Goal: Information Seeking & Learning: Learn about a topic

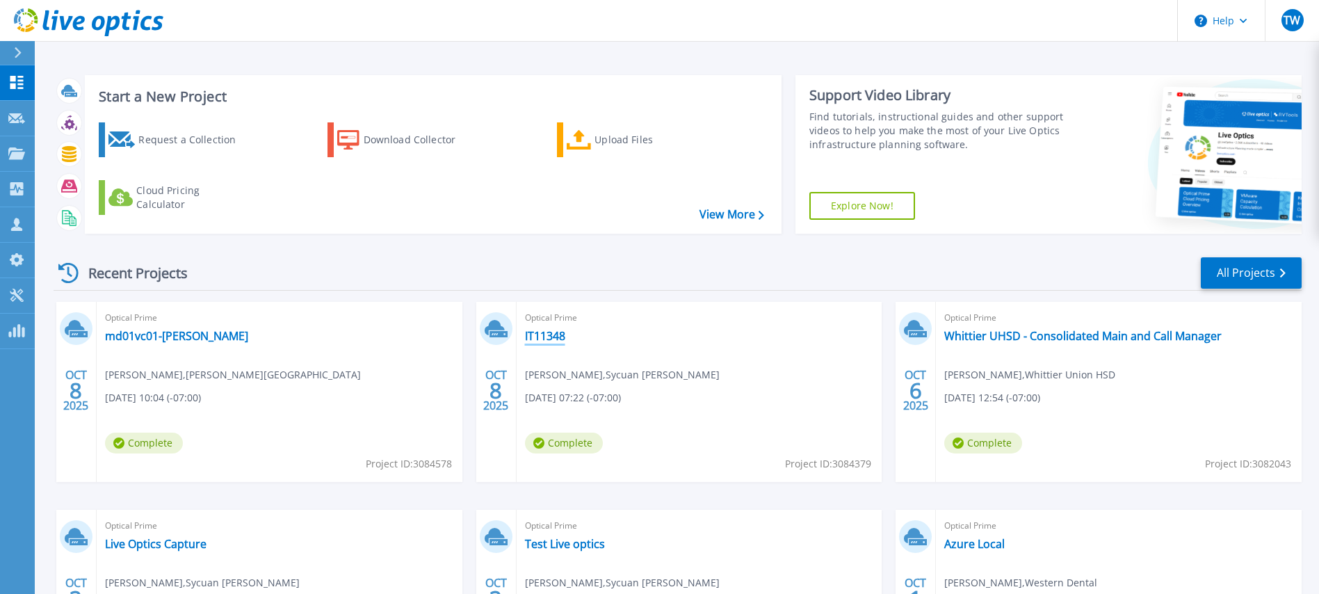
click at [539, 336] on link "IT11348" at bounding box center [545, 336] width 40 height 14
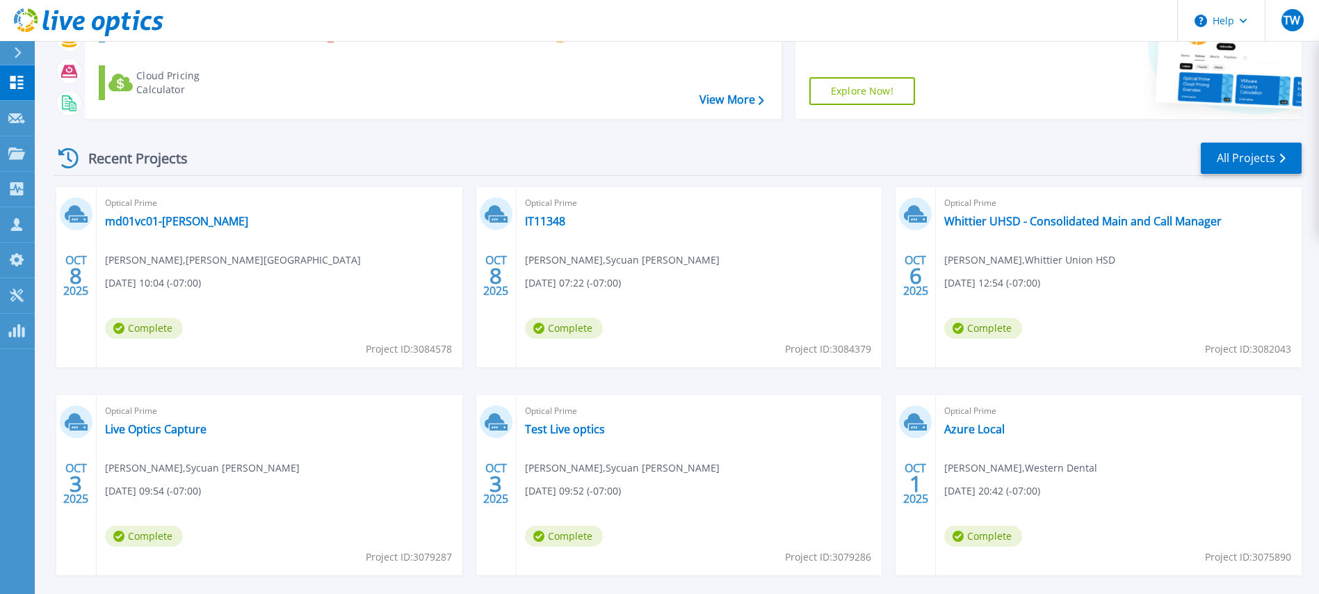
scroll to position [177, 0]
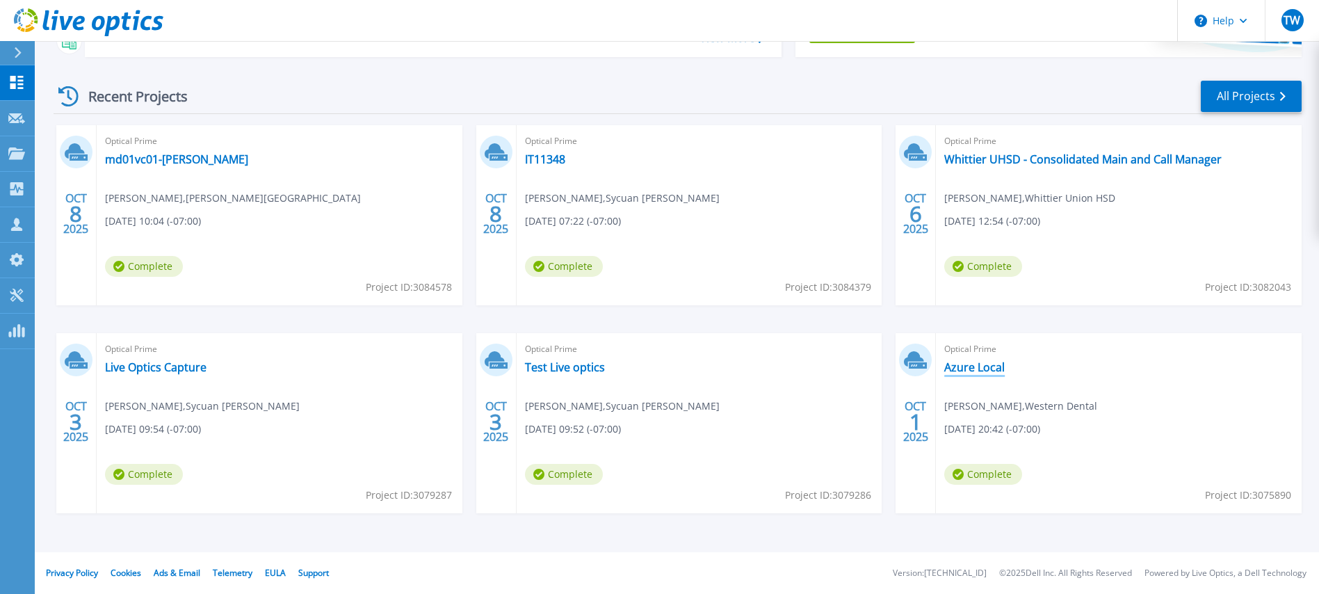
click at [974, 373] on link "Azure Local" at bounding box center [974, 367] width 60 height 14
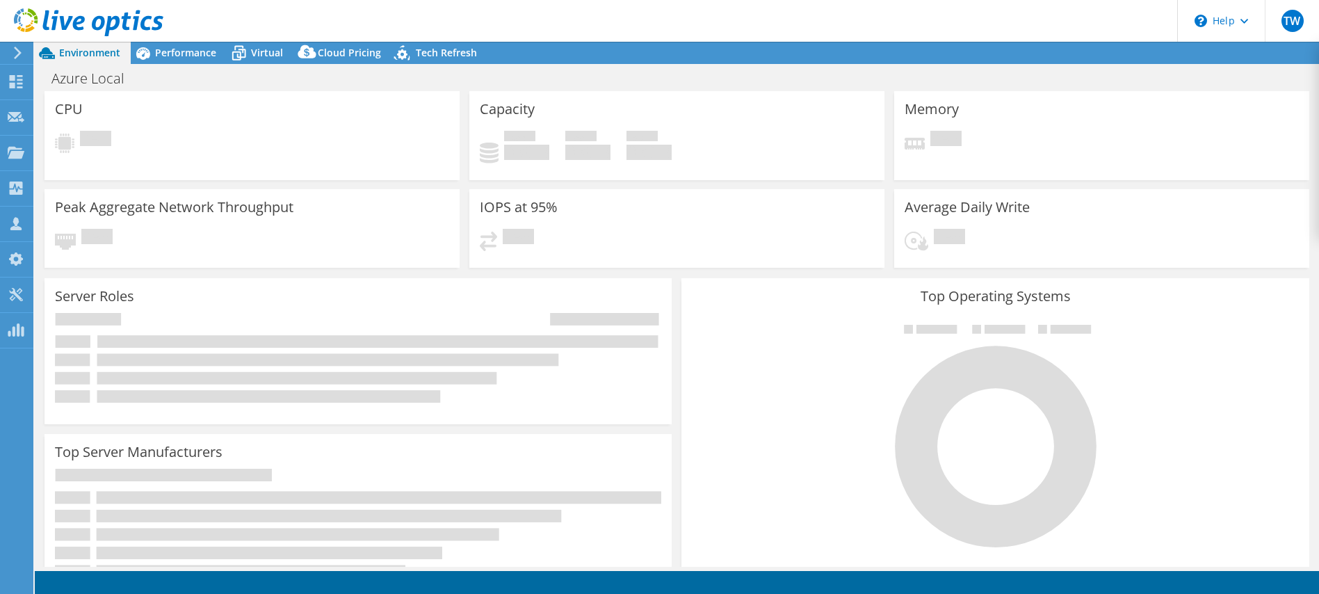
select select "USD"
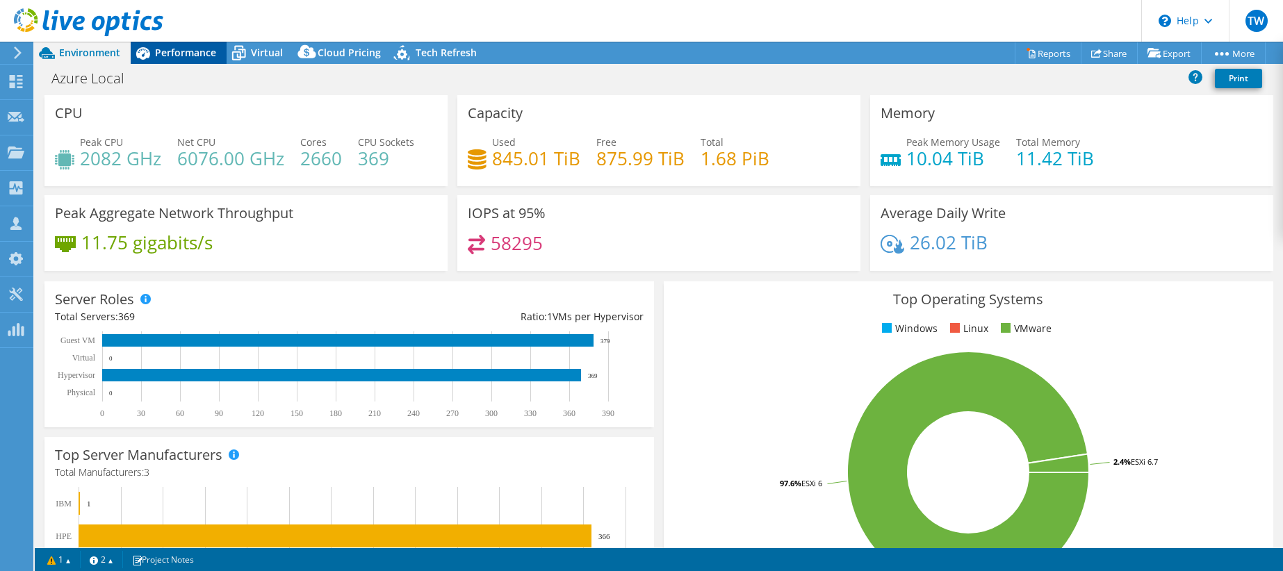
click at [172, 54] on span "Performance" at bounding box center [185, 52] width 61 height 13
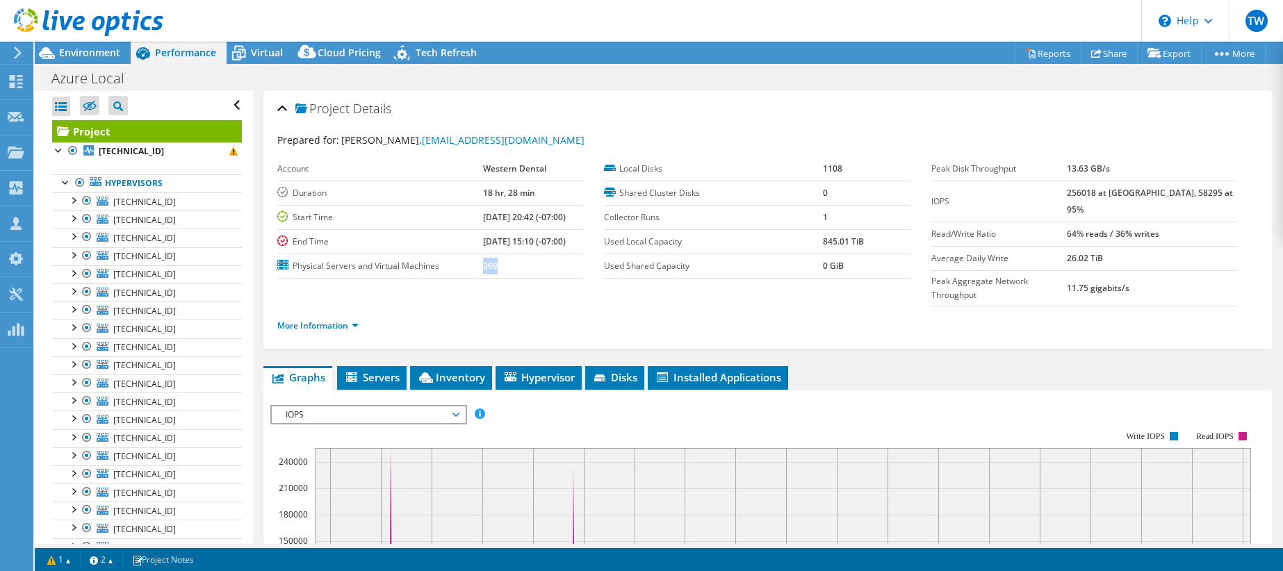
drag, startPoint x: 486, startPoint y: 268, endPoint x: 261, endPoint y: 369, distance: 247.0
click at [449, 262] on tr "Physical Servers and Virtual Machines 369" at bounding box center [430, 266] width 306 height 24
click at [478, 371] on span "Inventory" at bounding box center [451, 378] width 68 height 14
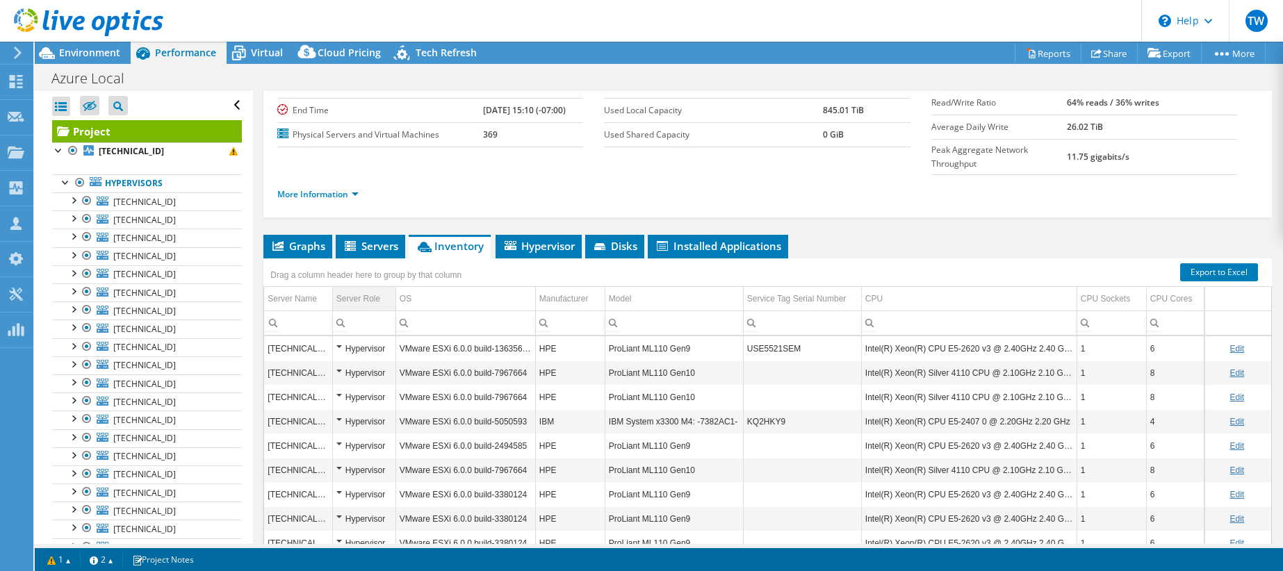
scroll to position [135, 0]
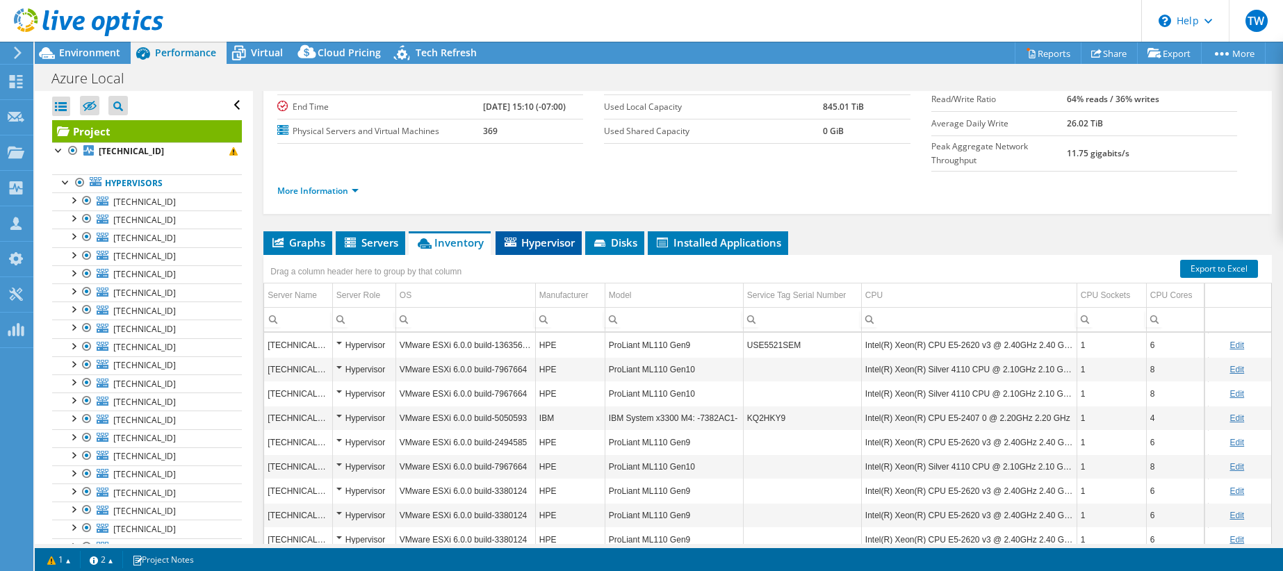
click at [546, 231] on li "Hypervisor" at bounding box center [539, 243] width 86 height 24
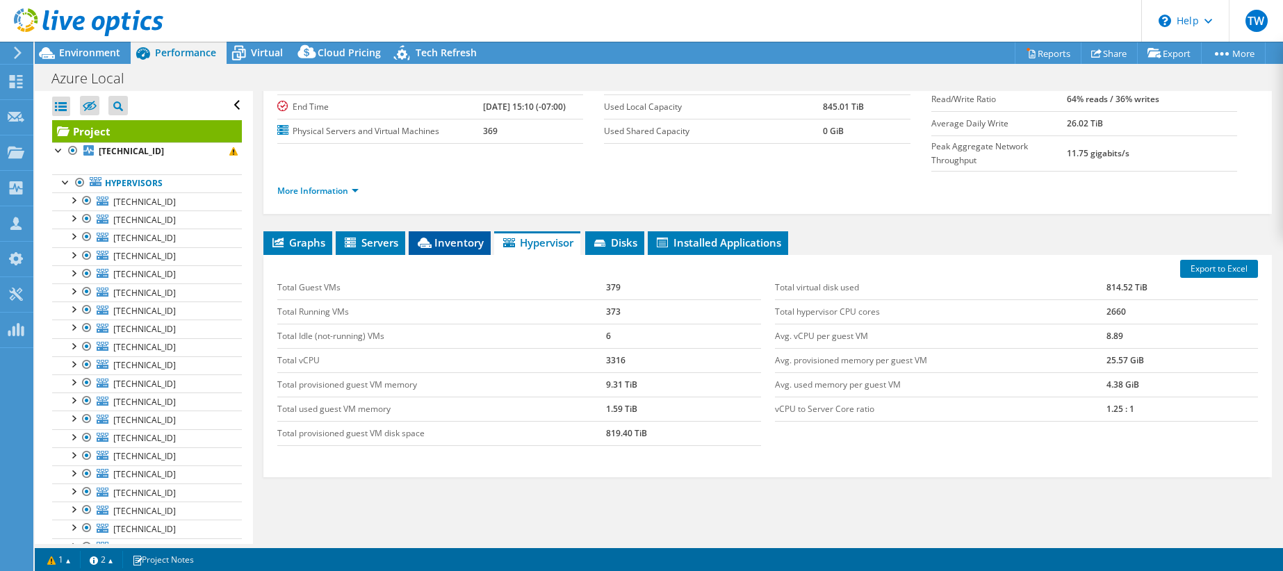
click at [448, 236] on span "Inventory" at bounding box center [450, 243] width 68 height 14
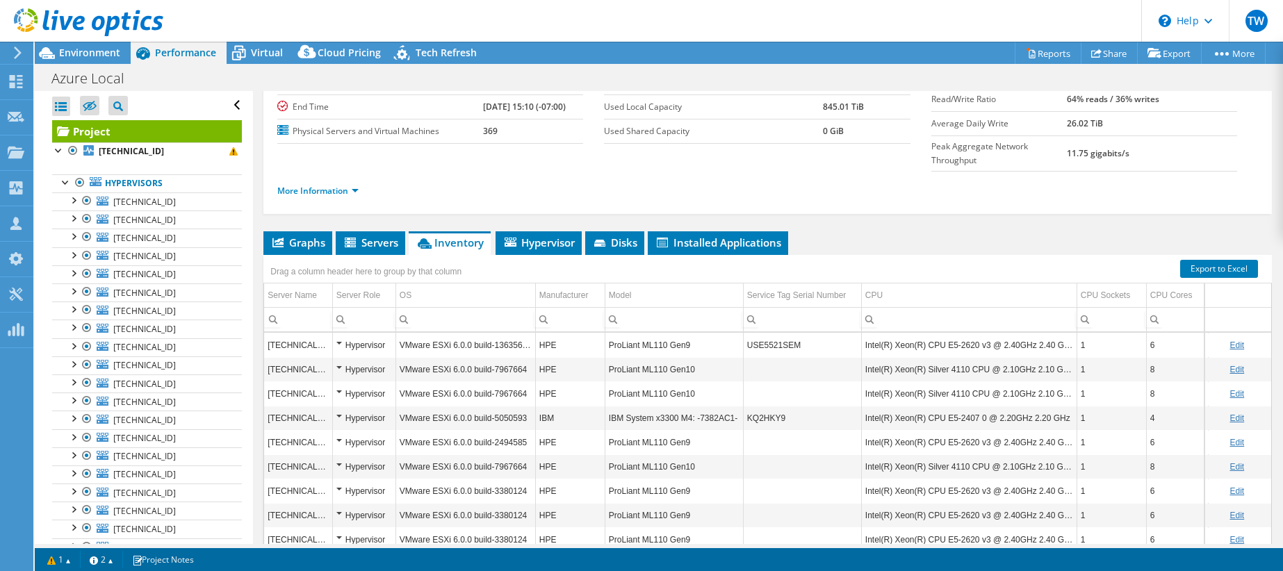
scroll to position [0, 3]
drag, startPoint x: 694, startPoint y: 317, endPoint x: 588, endPoint y: 336, distance: 107.4
click at [599, 333] on tr "10.168.105.8 Hypervisor VMware ESXi 6.0.0 build-13635687 HPE ProLiant ML110 Gen…" at bounding box center [833, 345] width 1144 height 24
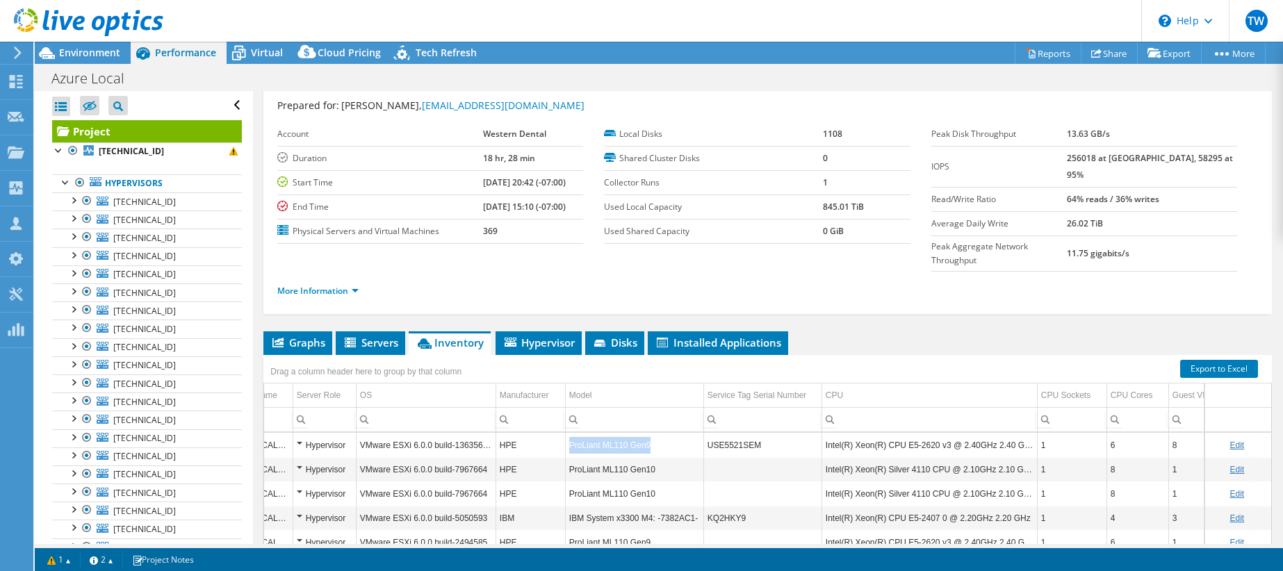
scroll to position [33, 0]
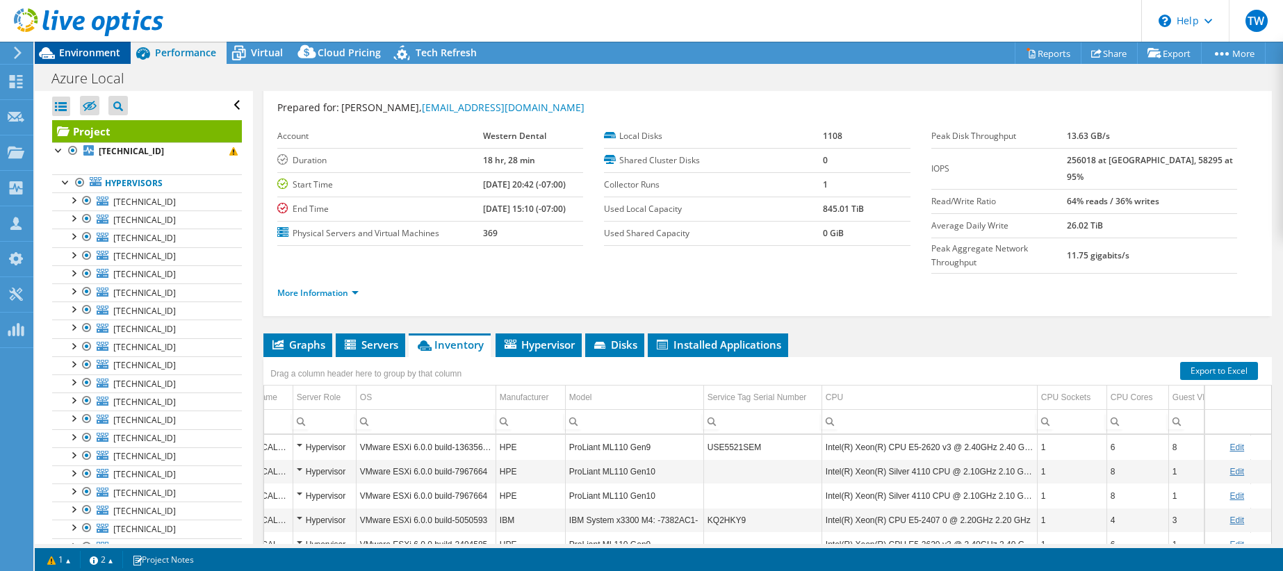
click at [103, 51] on span "Environment" at bounding box center [89, 52] width 61 height 13
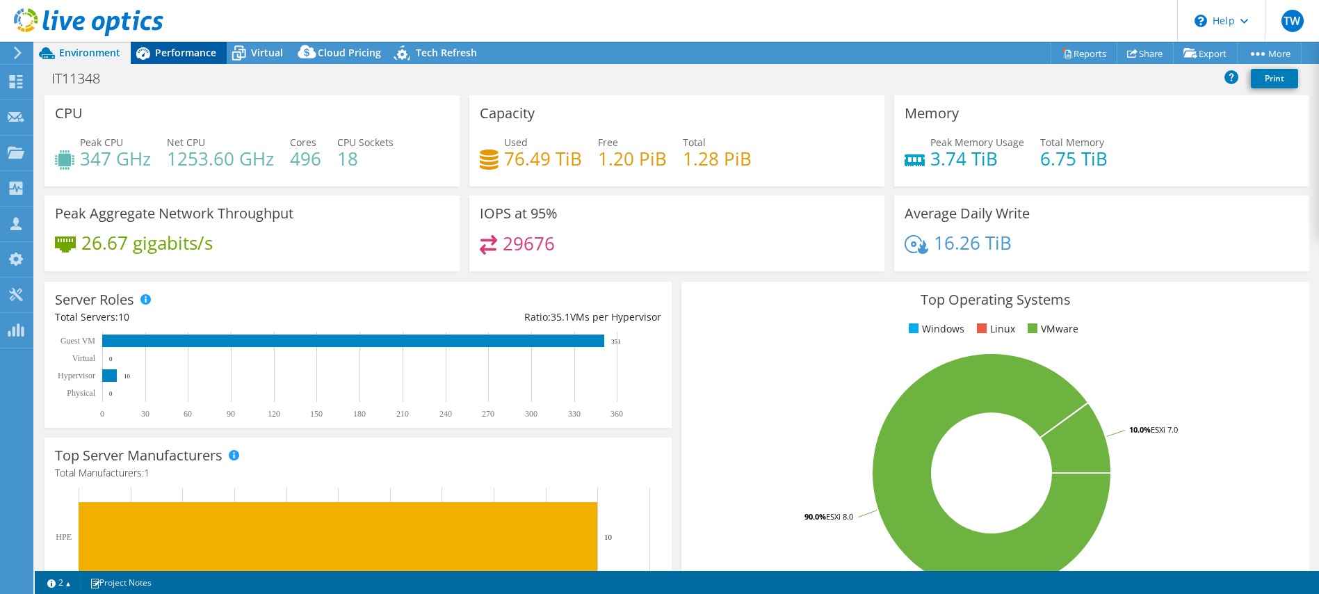
click at [172, 48] on span "Performance" at bounding box center [185, 52] width 61 height 13
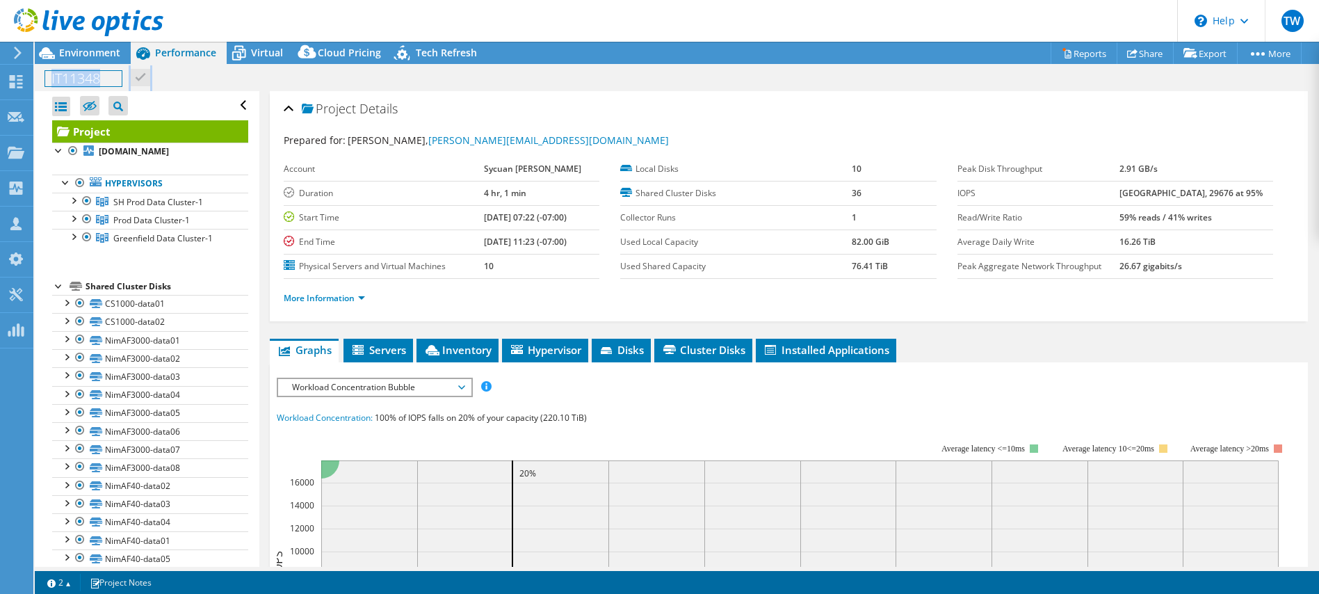
drag, startPoint x: 181, startPoint y: 79, endPoint x: 35, endPoint y: 68, distance: 145.7
click at [35, 68] on div "IT11348 Print" at bounding box center [677, 78] width 1284 height 26
click at [81, 77] on h1 "IT11348" at bounding box center [83, 78] width 76 height 15
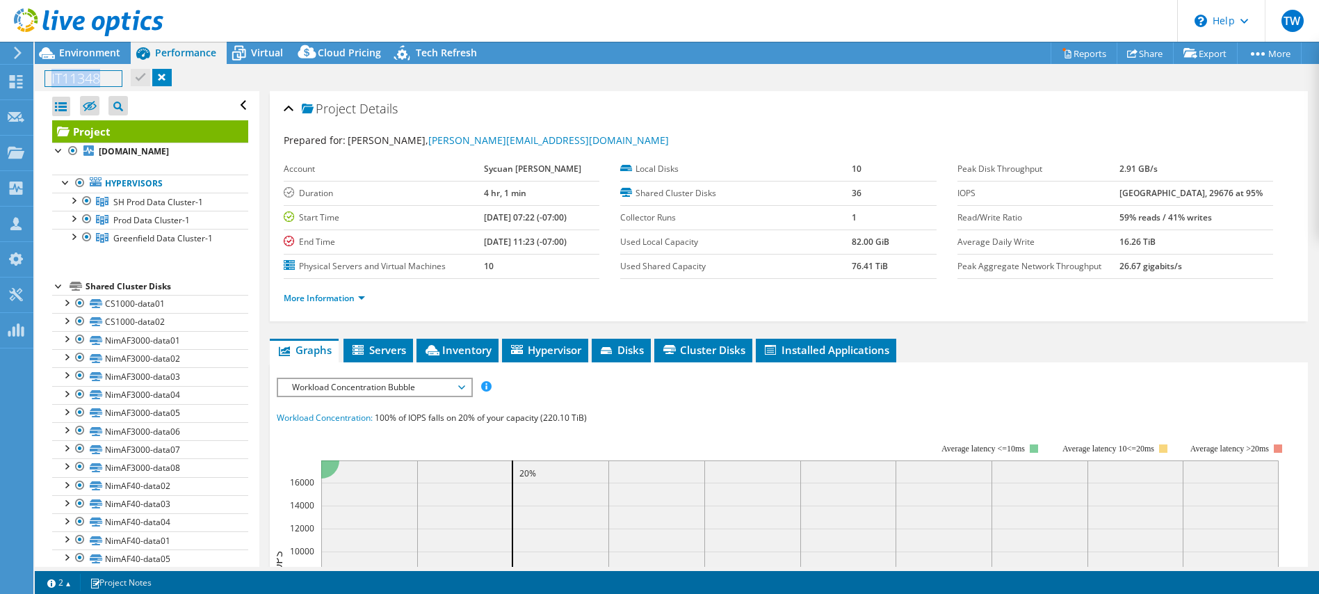
copy h1 "IT11348"
click at [97, 53] on span "Environment" at bounding box center [89, 52] width 61 height 13
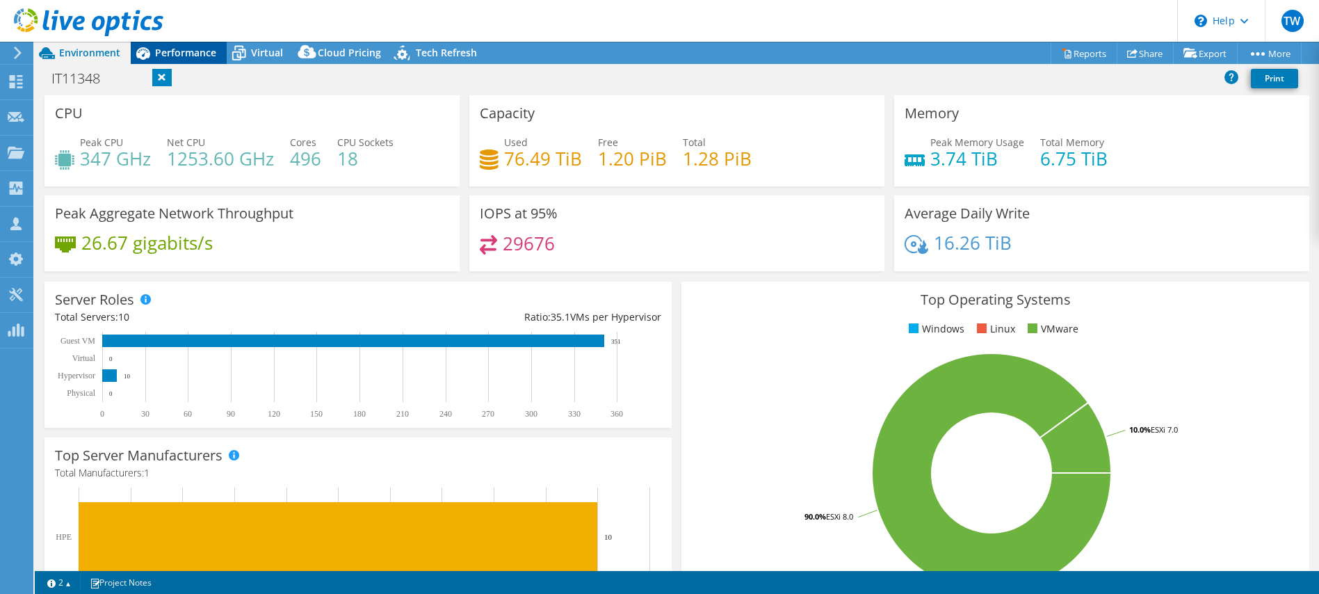
click at [177, 54] on span "Performance" at bounding box center [185, 52] width 61 height 13
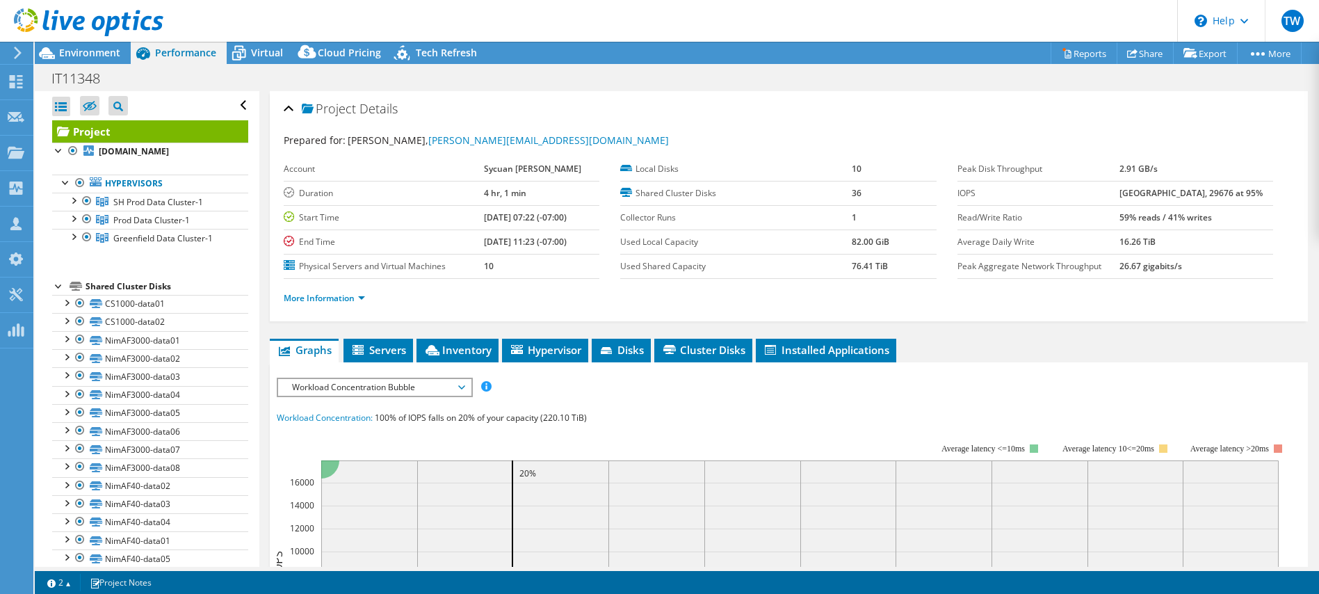
click at [51, 286] on div "Open All Close All Hide Excluded Nodes Project Tree Filter" at bounding box center [147, 529] width 224 height 876
click at [53, 285] on div at bounding box center [59, 285] width 14 height 14
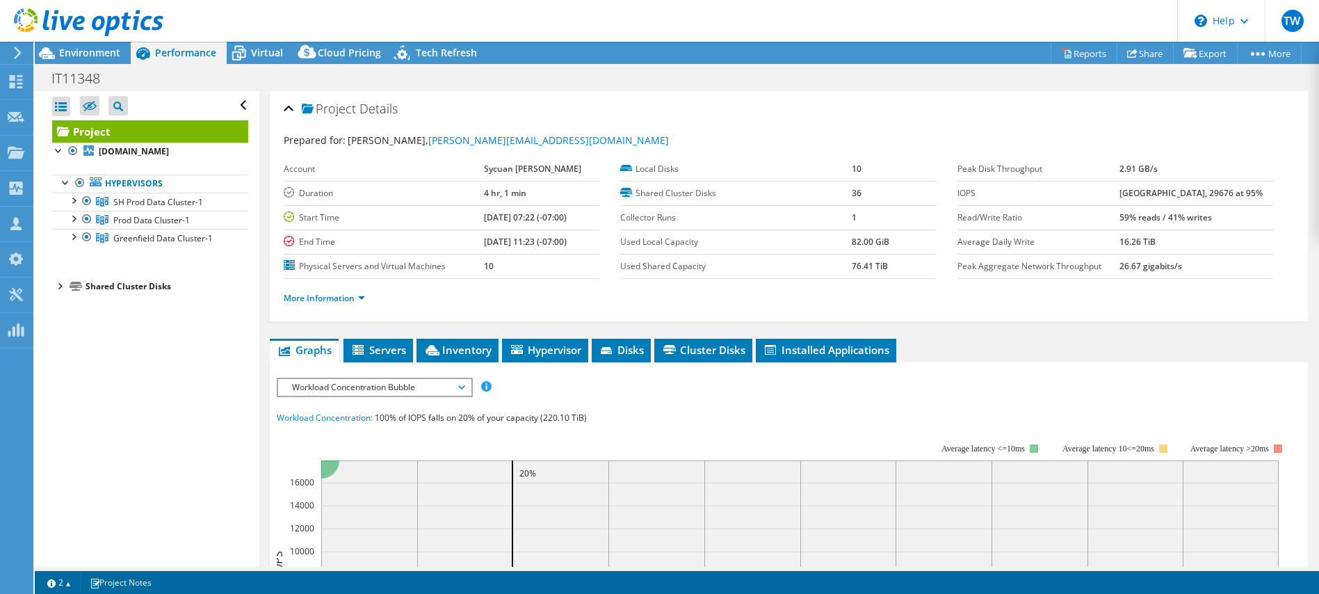
click at [62, 281] on div at bounding box center [59, 285] width 14 height 14
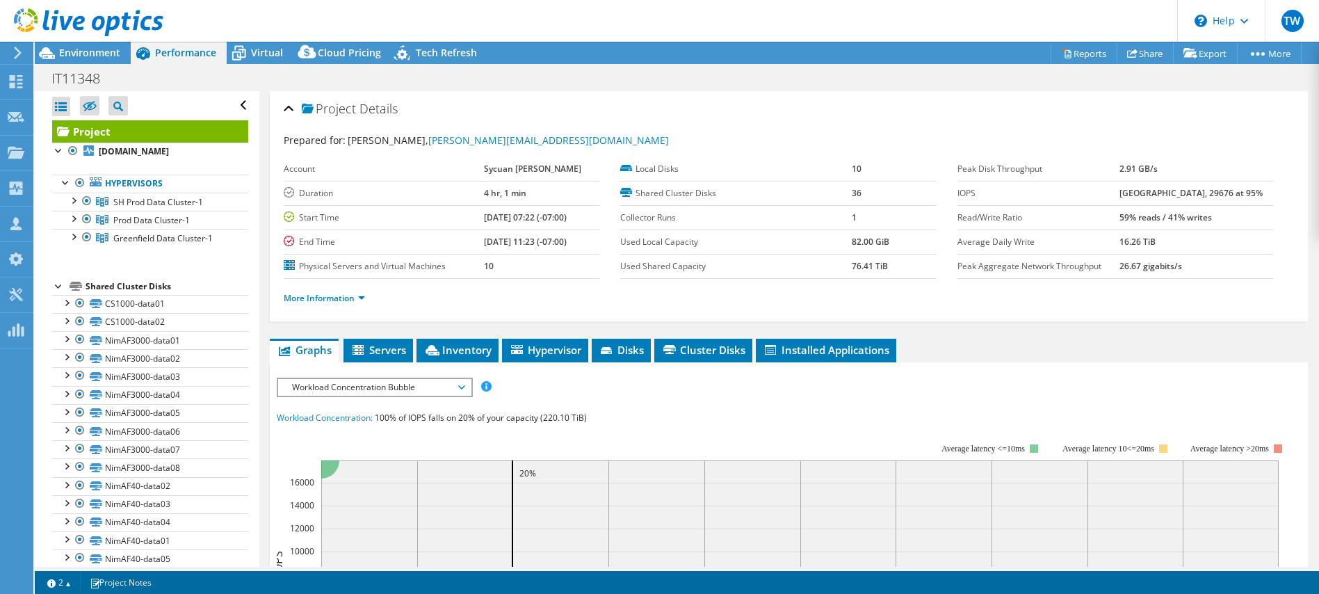
click at [56, 286] on div at bounding box center [59, 285] width 14 height 14
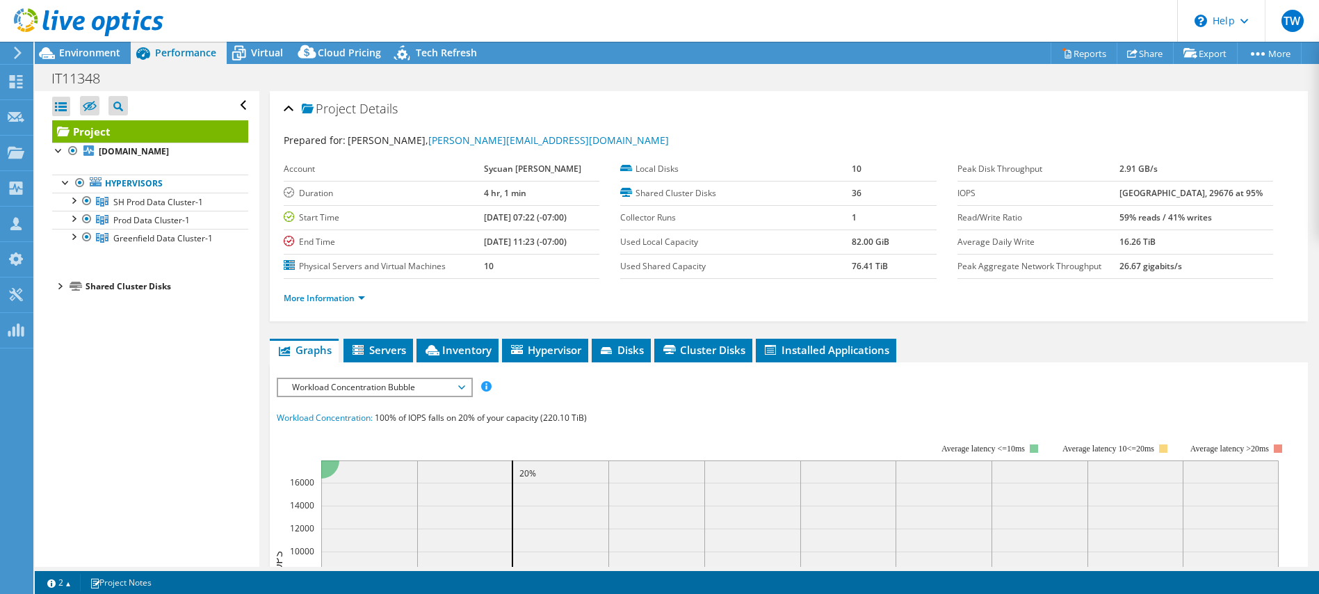
click at [56, 284] on div at bounding box center [59, 285] width 14 height 14
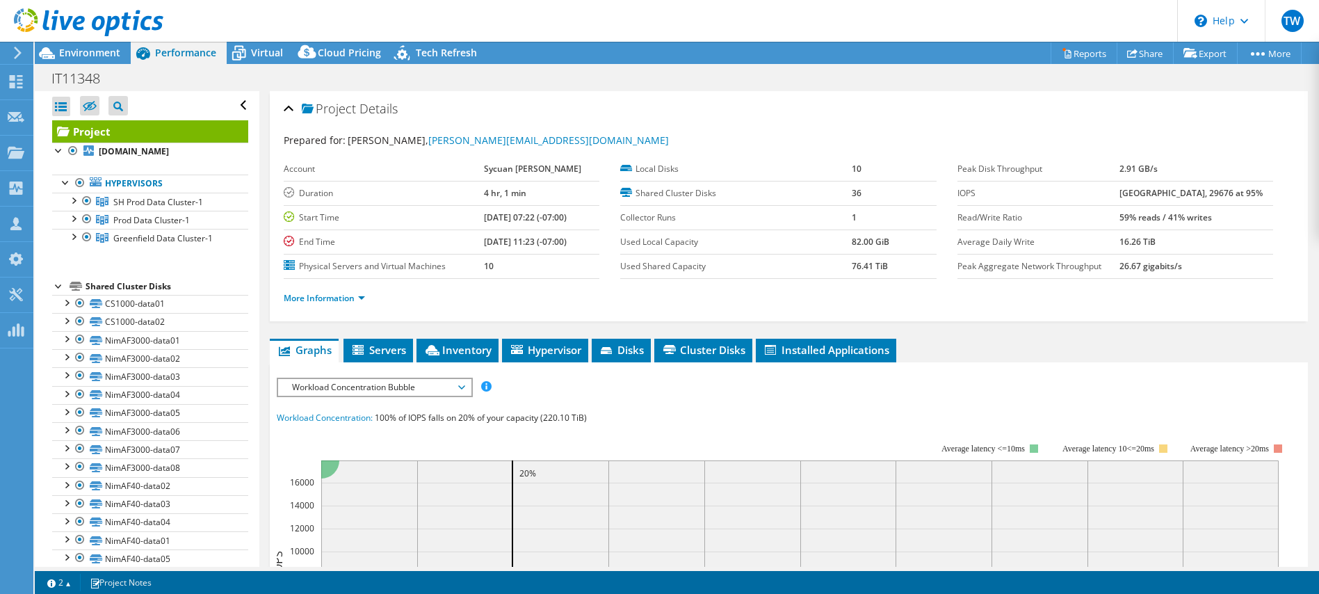
click at [56, 284] on div at bounding box center [59, 285] width 14 height 14
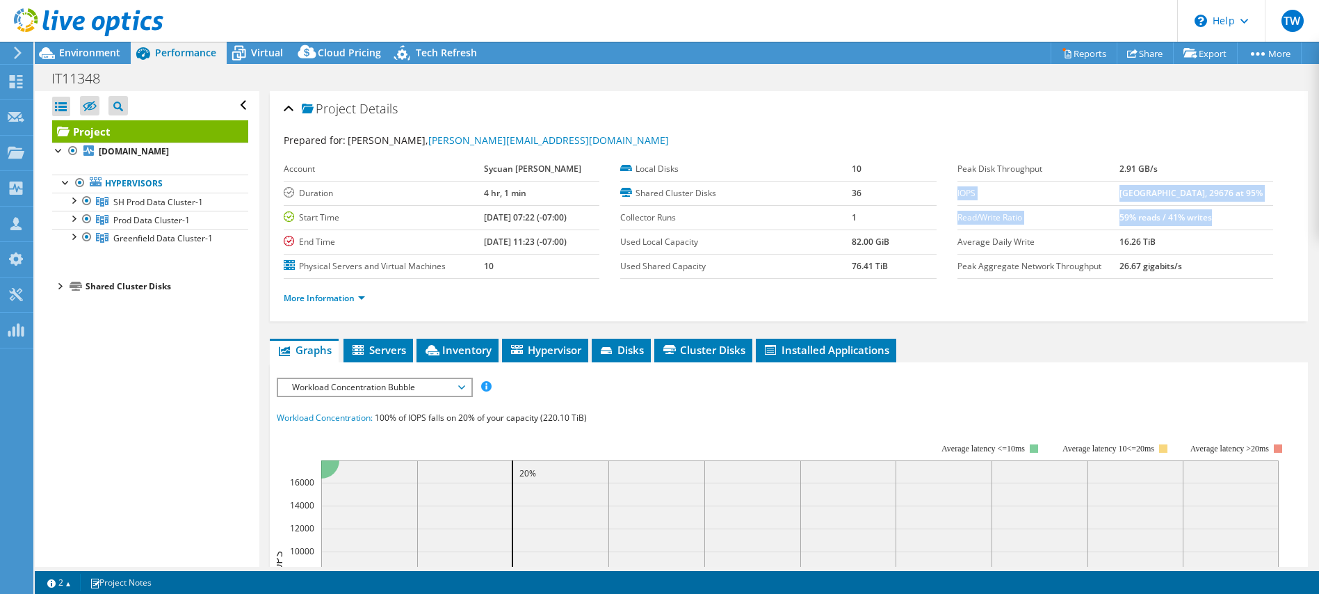
drag, startPoint x: 1169, startPoint y: 210, endPoint x: 957, endPoint y: 194, distance: 213.3
click at [957, 194] on tbody "Peak Disk Throughput 2.91 GB/s IOPS 46256 at [GEOGRAPHIC_DATA], 29676 at 95% Re…" at bounding box center [1115, 218] width 316 height 122
copy tbody "IOPS 46256 at [GEOGRAPHIC_DATA], 29676 at 95% Read/Write Ratio 59% reads / 41% …"
click at [309, 295] on link "More Information" at bounding box center [324, 298] width 81 height 12
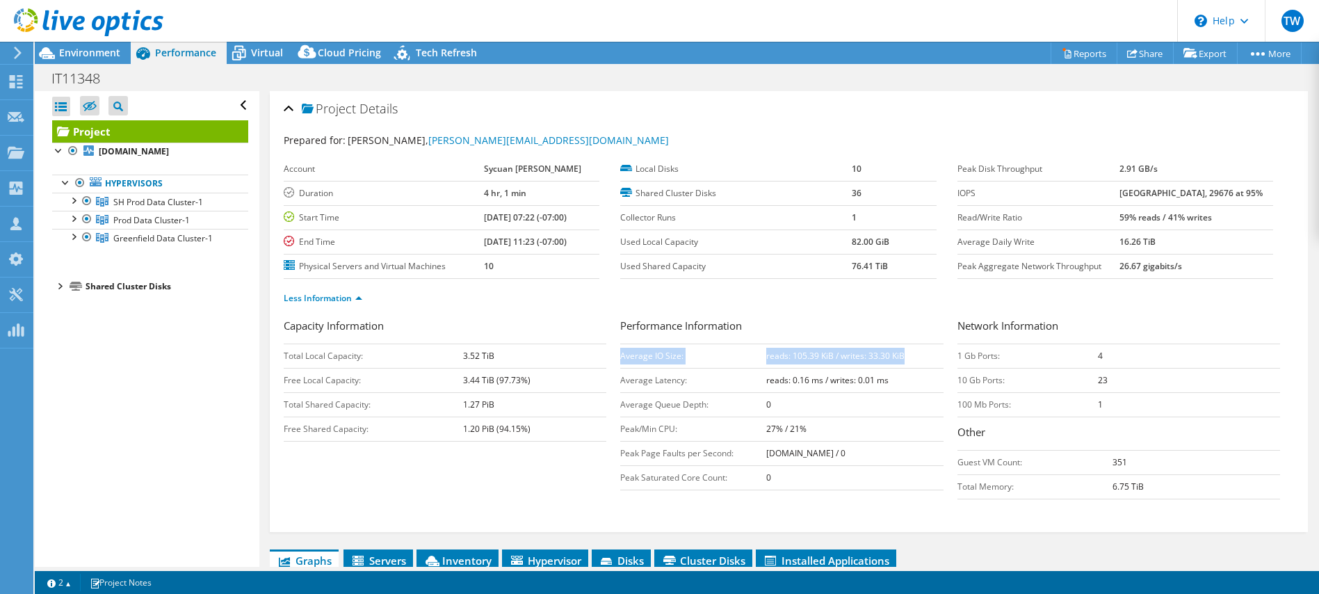
drag, startPoint x: 870, startPoint y: 358, endPoint x: 626, endPoint y: 360, distance: 244.7
click at [622, 361] on tr "Average IO Size: reads: 105.39 KiB / writes: 33.30 KiB" at bounding box center [781, 355] width 323 height 24
copy tr "Average IO Size: reads: 105.39 KiB / writes: 33.30 KiB"
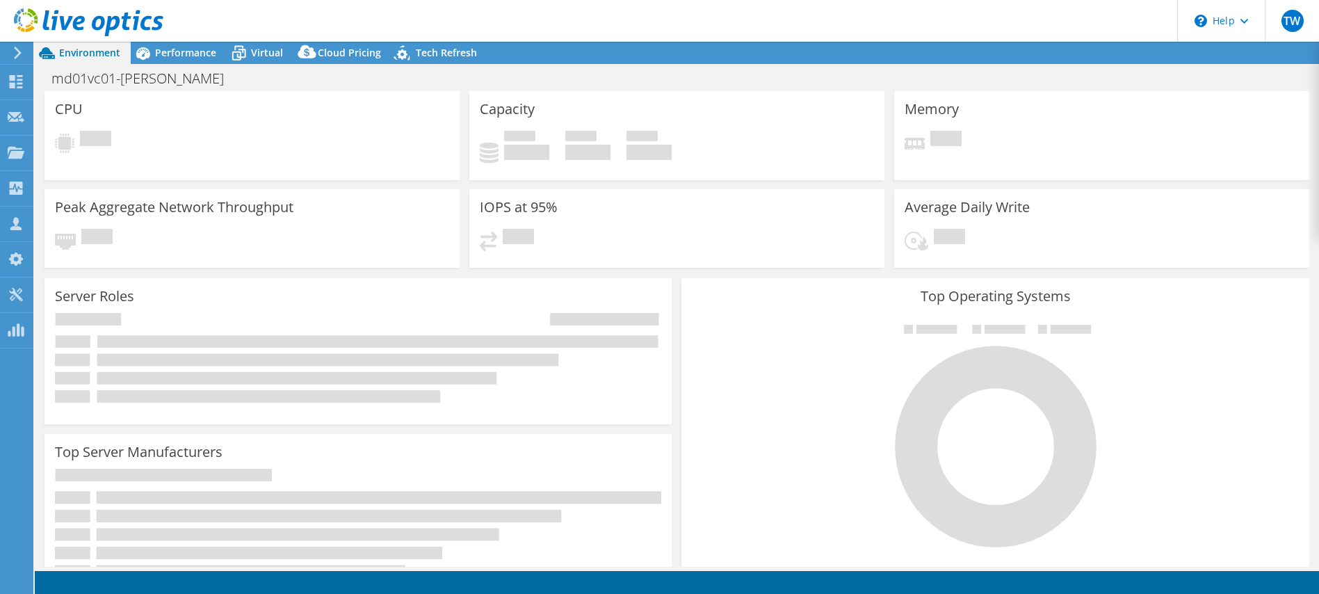
select select "USD"
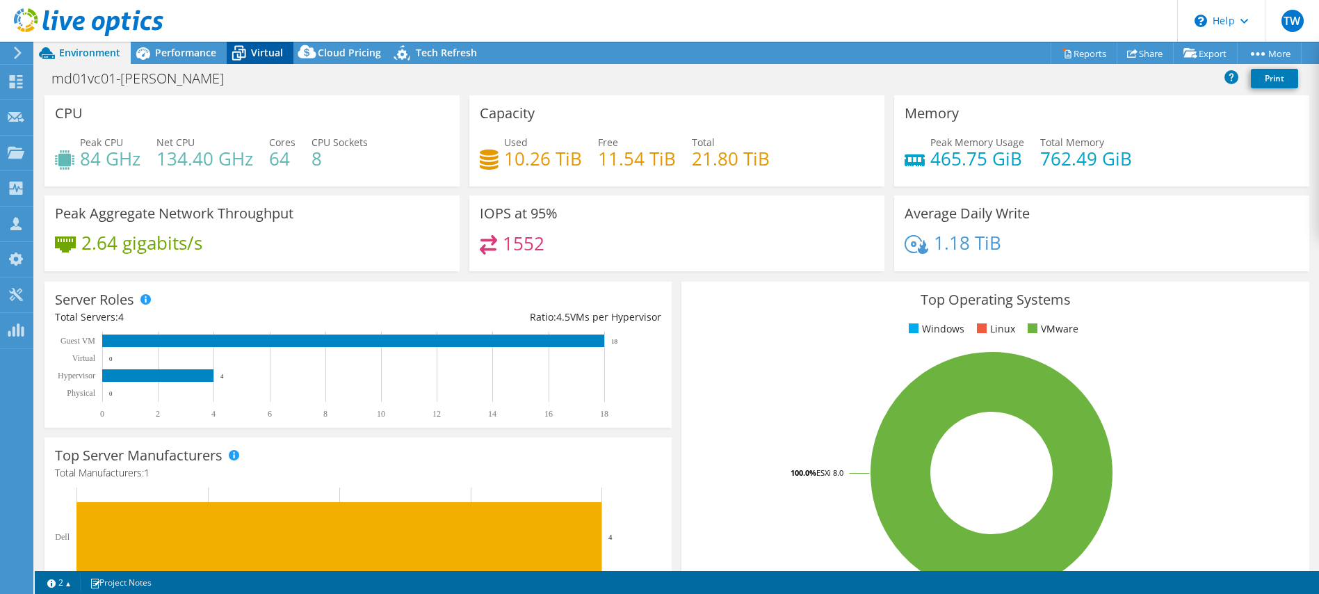
click at [259, 48] on span "Virtual" at bounding box center [267, 52] width 32 height 13
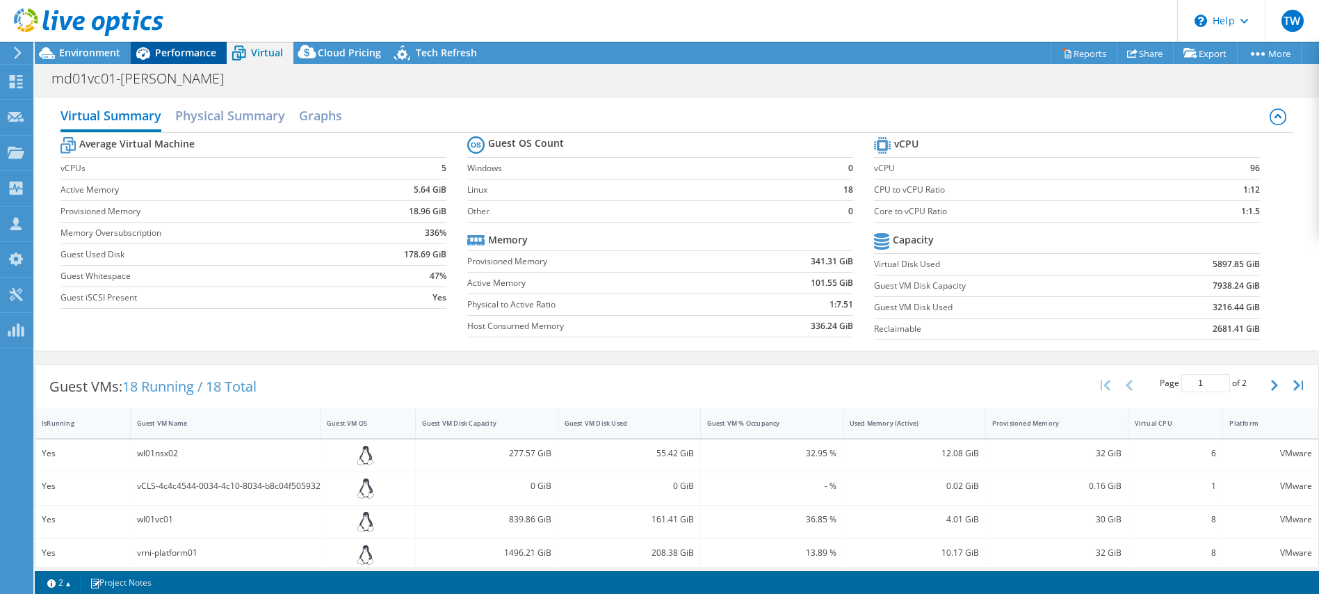
click at [192, 47] on span "Performance" at bounding box center [185, 52] width 61 height 13
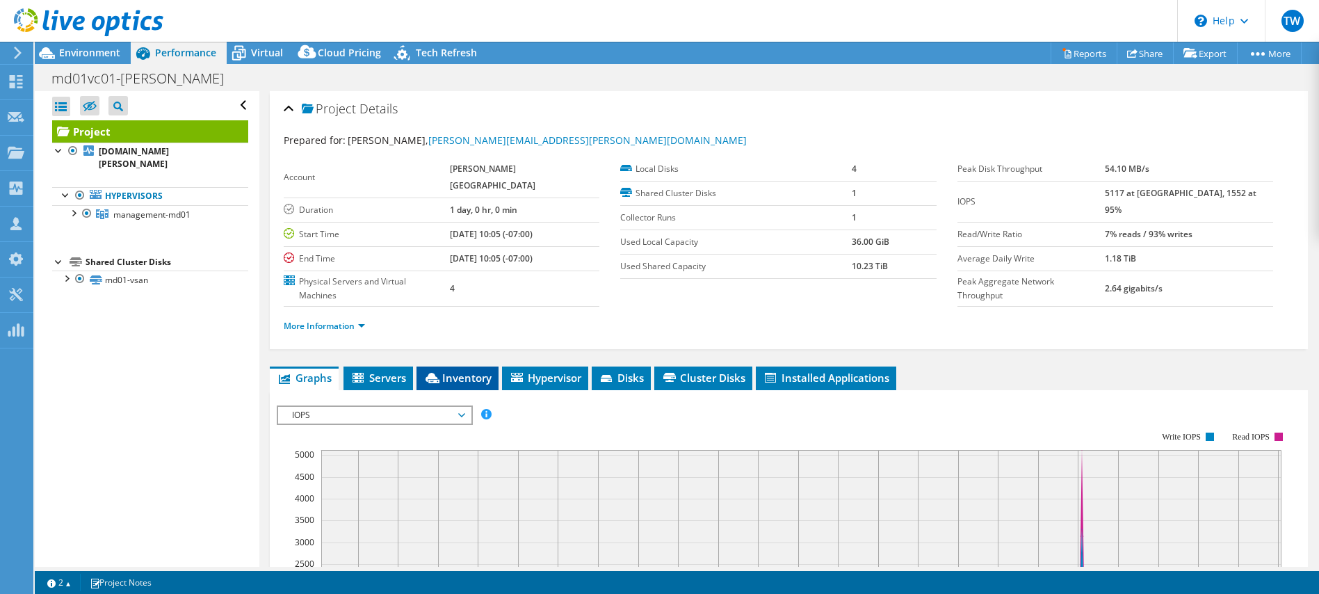
drag, startPoint x: 459, startPoint y: 358, endPoint x: 477, endPoint y: 359, distance: 18.1
click at [460, 366] on li "Inventory" at bounding box center [457, 378] width 82 height 24
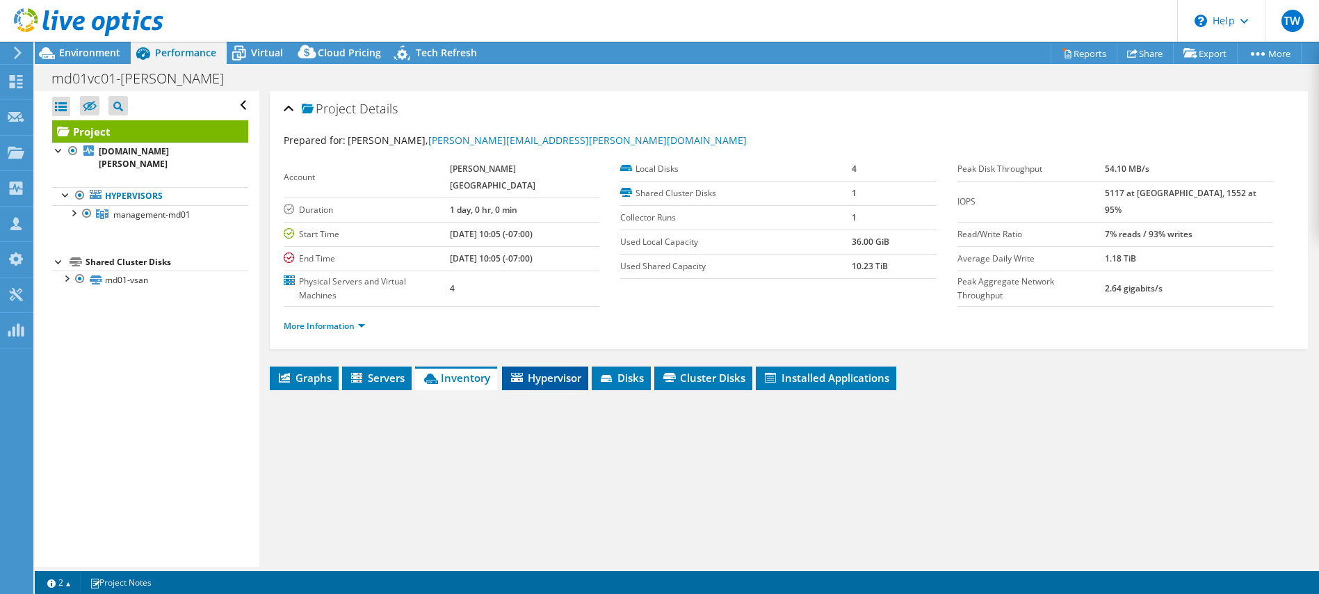
click at [533, 371] on span "Hypervisor" at bounding box center [545, 378] width 72 height 14
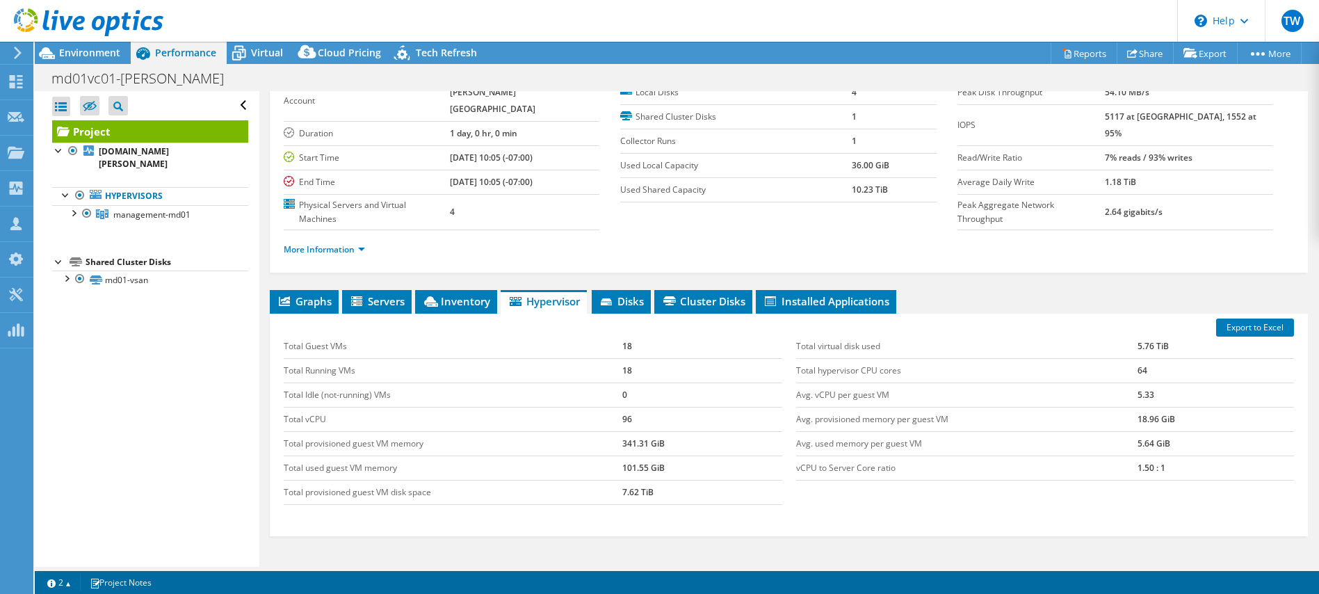
scroll to position [84, 0]
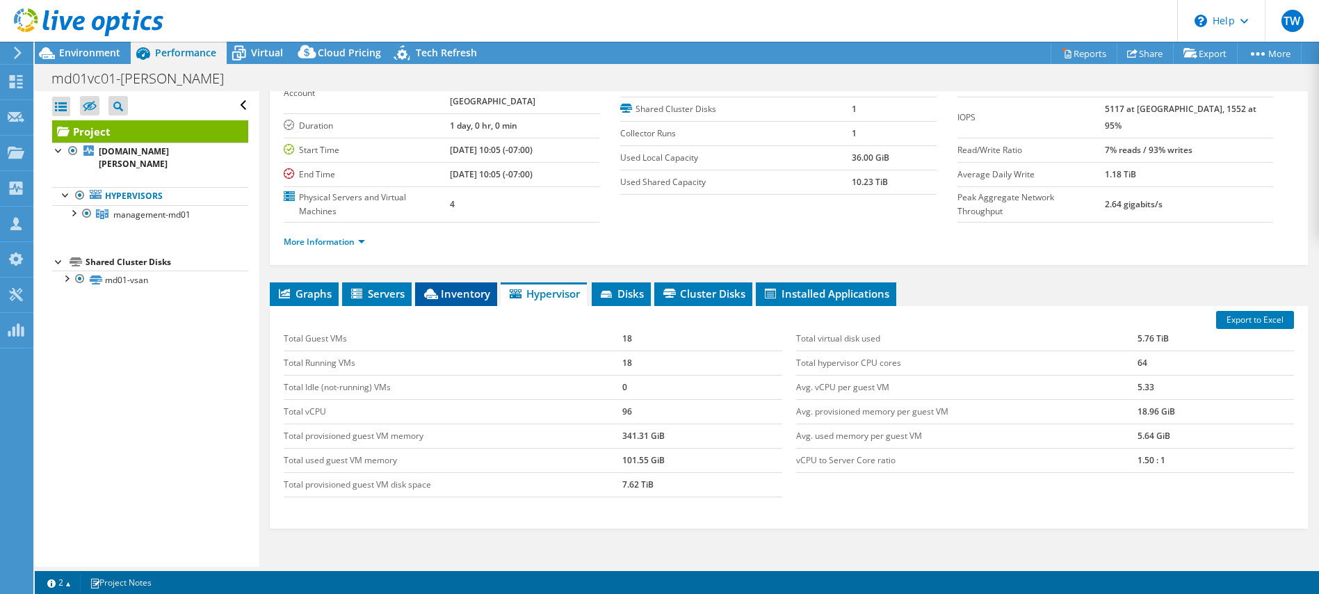
click at [444, 286] on span "Inventory" at bounding box center [456, 293] width 68 height 14
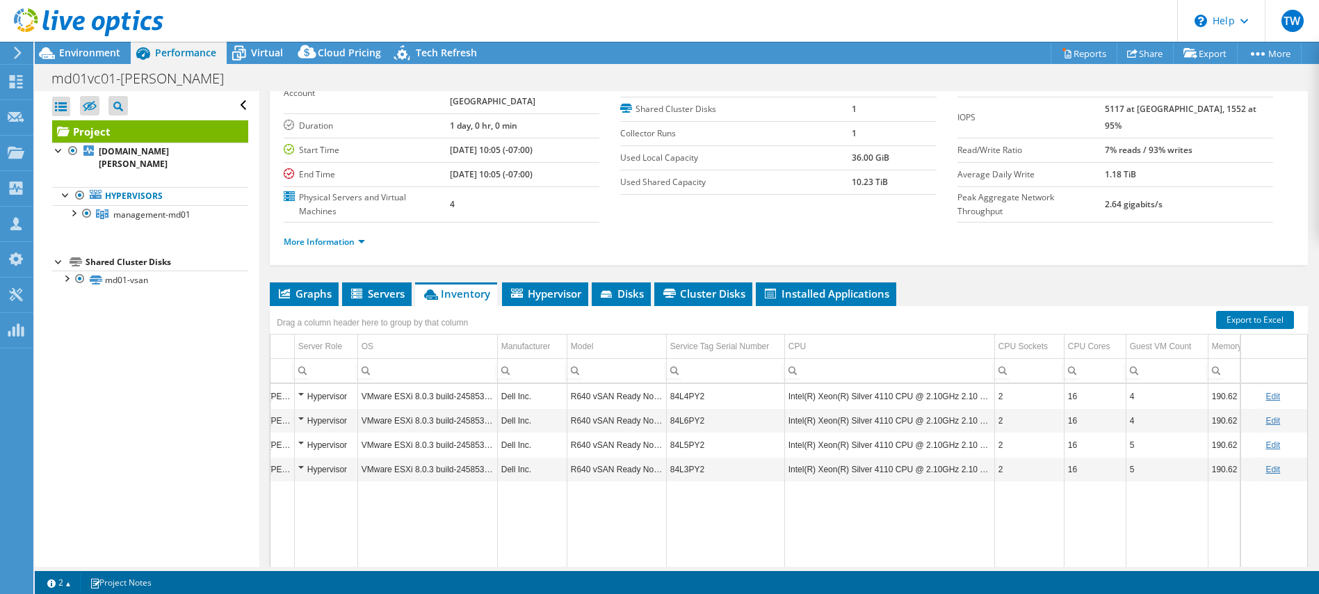
scroll to position [0, 90]
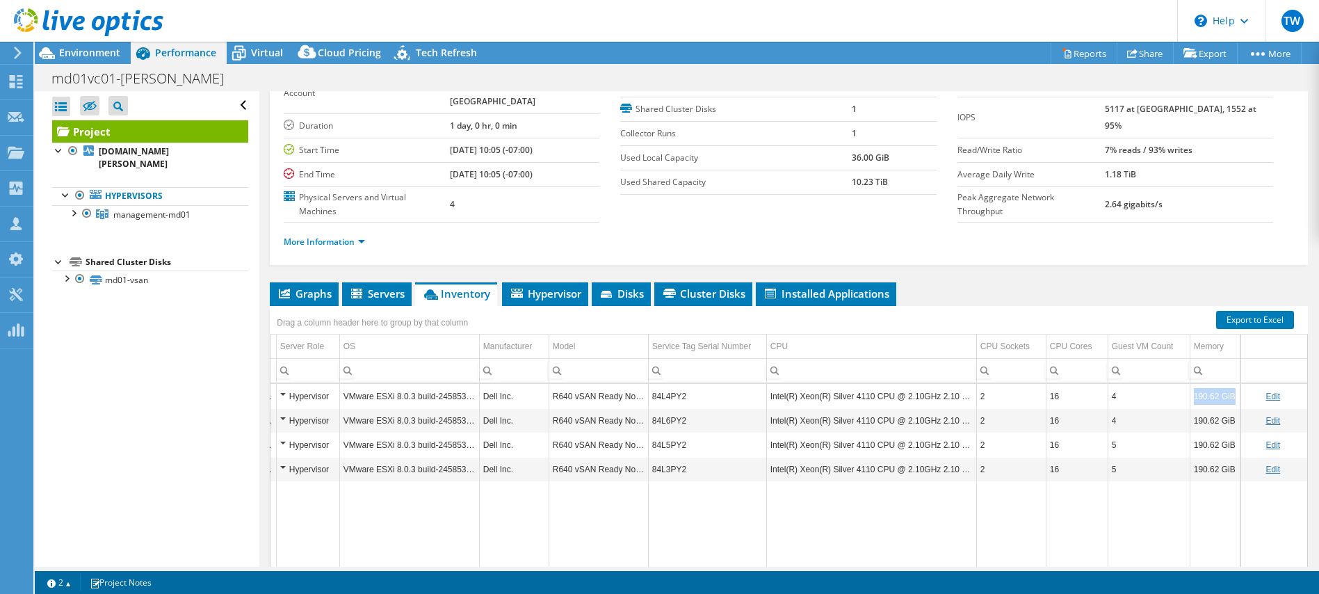
drag, startPoint x: 1237, startPoint y: 372, endPoint x: 1087, endPoint y: 402, distance: 153.8
click at [1185, 384] on tr "vcfmgt03.chapman.edu Hypervisor VMware ESXi 8.0.3 build-24585383 Dell Inc. R640…" at bounding box center [743, 396] width 1127 height 24
